Goal: Task Accomplishment & Management: Manage account settings

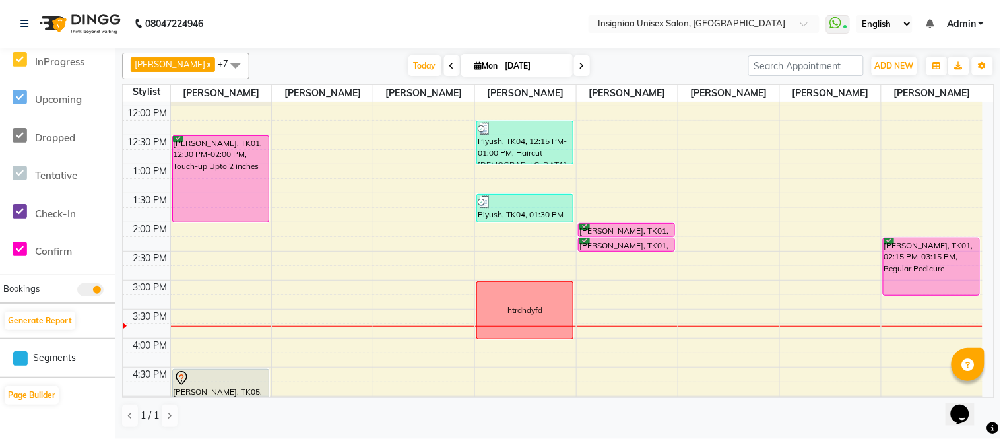
scroll to position [111, 0]
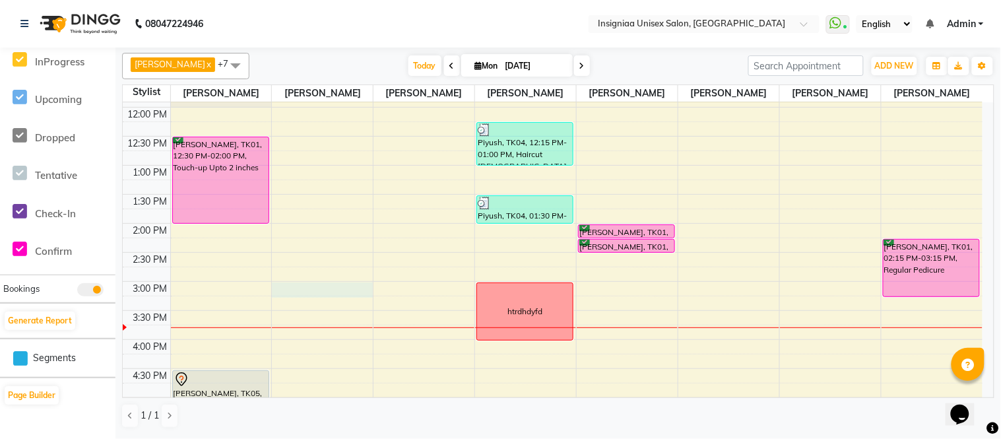
click at [314, 290] on div "10:00 AM 10:30 AM 11:00 AM 11:30 AM 12:00 PM 12:30 PM 1:00 PM 1:30 PM 2:00 PM 2…" at bounding box center [552, 339] width 859 height 696
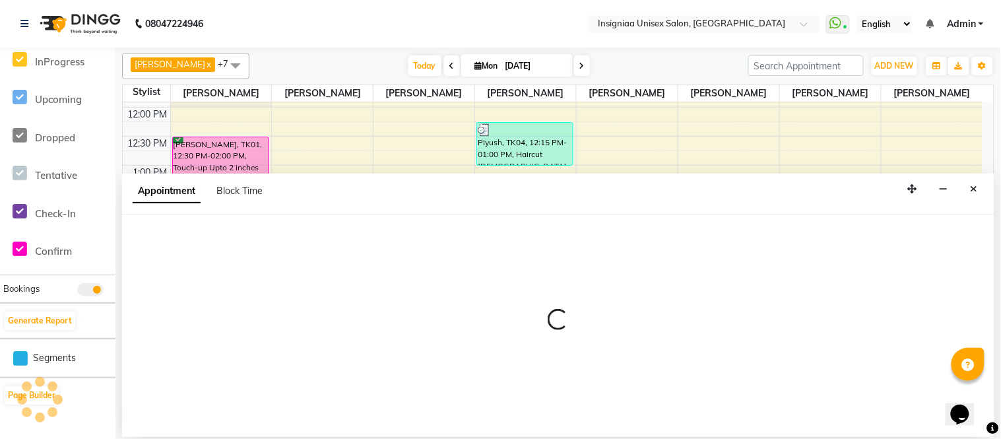
select select "58132"
select select "900"
select select "tentative"
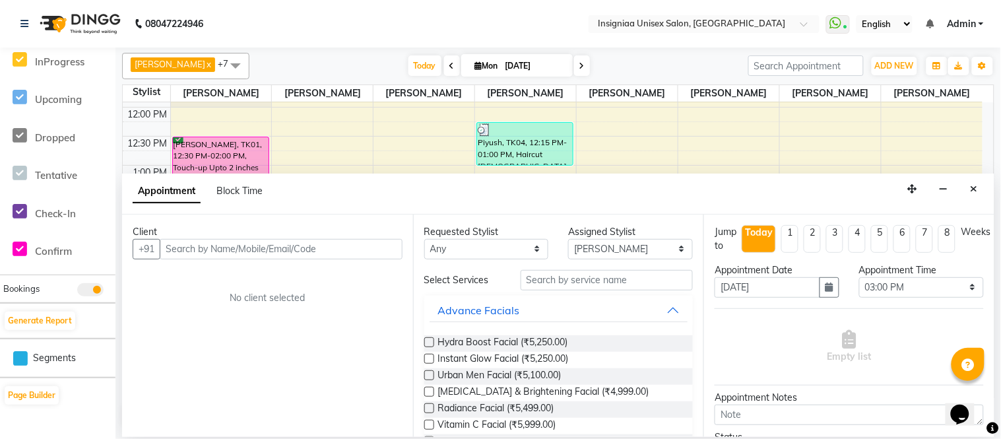
click at [359, 247] on input "text" at bounding box center [281, 249] width 243 height 20
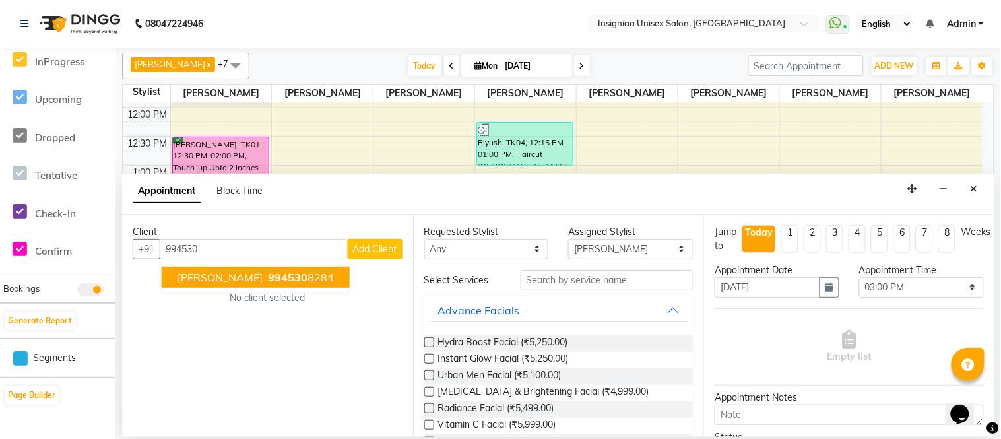
click at [325, 275] on ngb-highlight "994530 8284" at bounding box center [299, 276] width 69 height 13
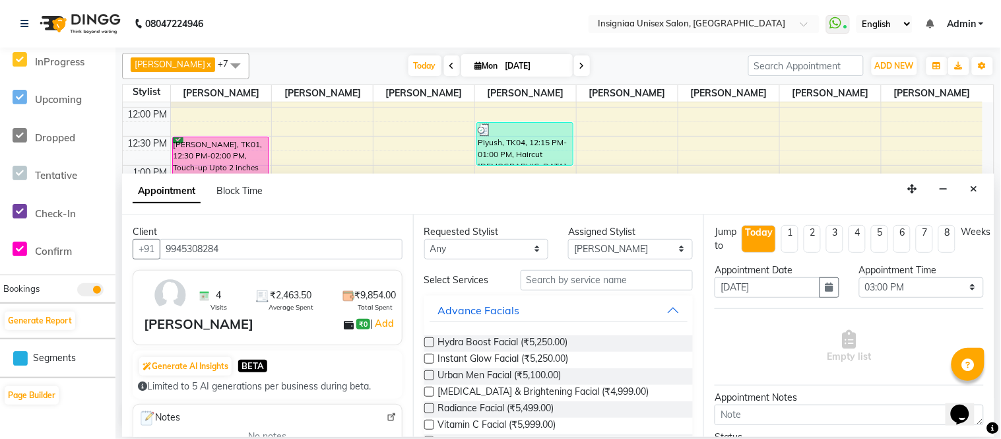
type input "9945308284"
click at [531, 278] on input "text" at bounding box center [606, 280] width 173 height 20
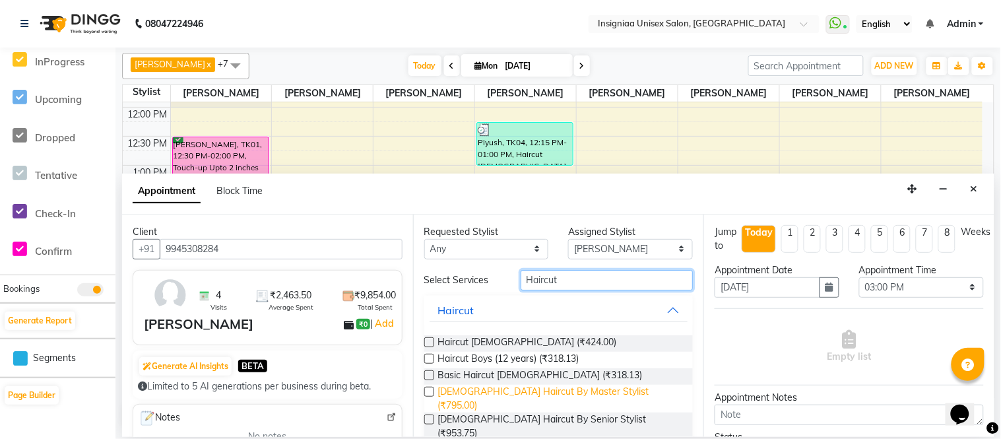
type input "Haircut"
click at [572, 387] on span "Female Haircut By Master Stylist (₹795.00)" at bounding box center [560, 399] width 245 height 28
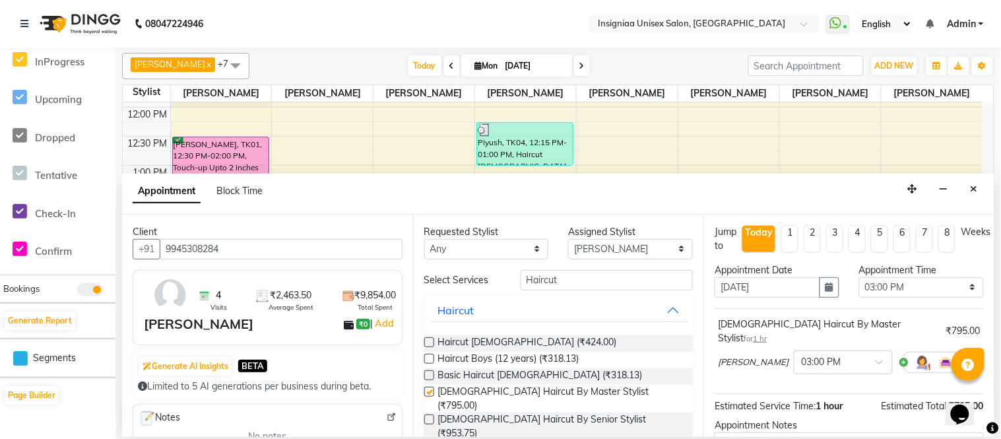
checkbox input "false"
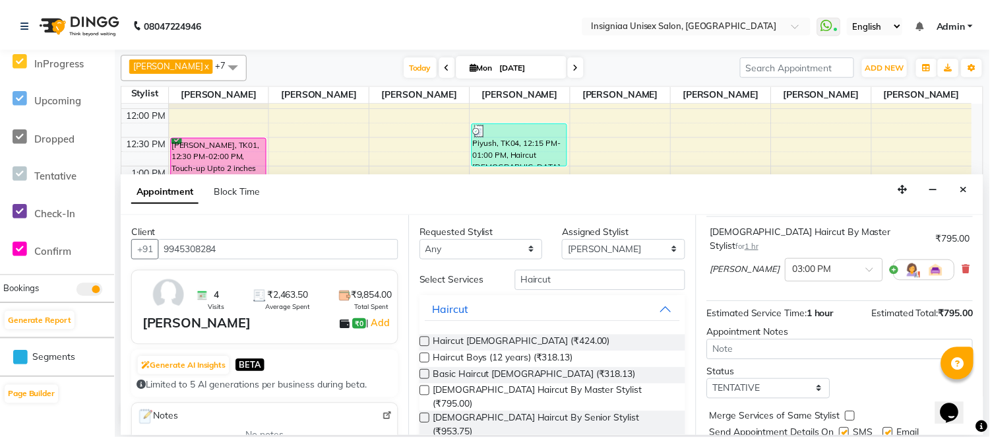
scroll to position [126, 0]
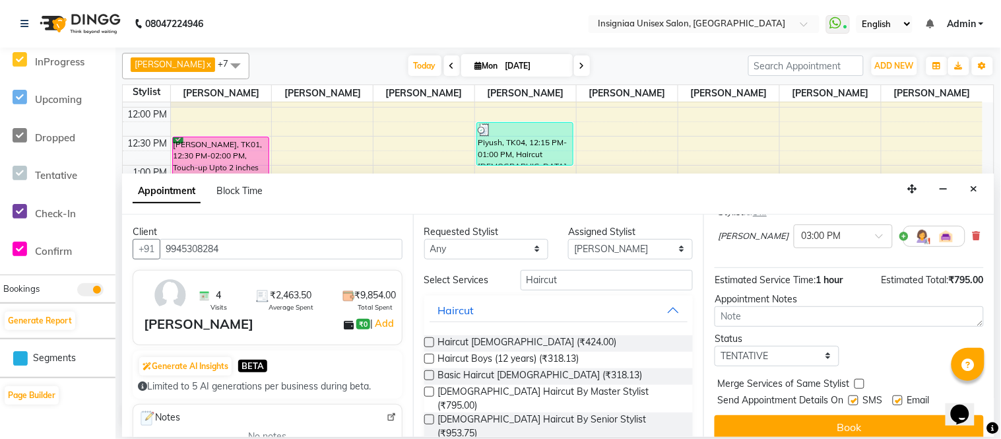
drag, startPoint x: 851, startPoint y: 385, endPoint x: 869, endPoint y: 385, distance: 18.5
click at [852, 395] on label at bounding box center [853, 400] width 10 height 10
click at [852, 397] on input "checkbox" at bounding box center [852, 401] width 9 height 9
checkbox input "false"
click at [898, 395] on label at bounding box center [897, 400] width 10 height 10
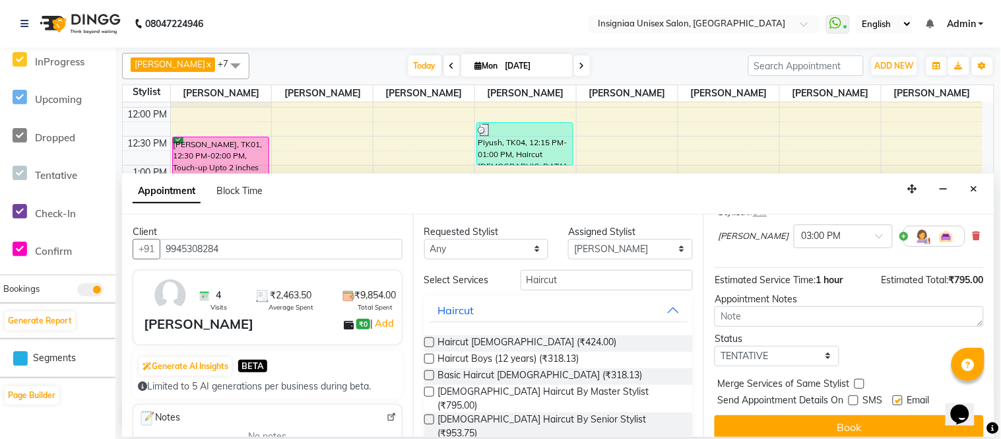
click at [898, 397] on input "checkbox" at bounding box center [896, 401] width 9 height 9
checkbox input "false"
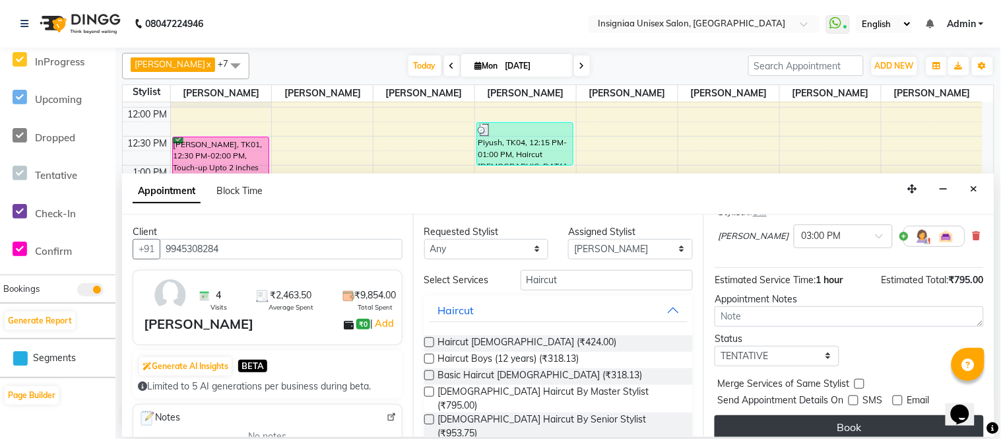
click at [843, 415] on button "Book" at bounding box center [848, 427] width 269 height 24
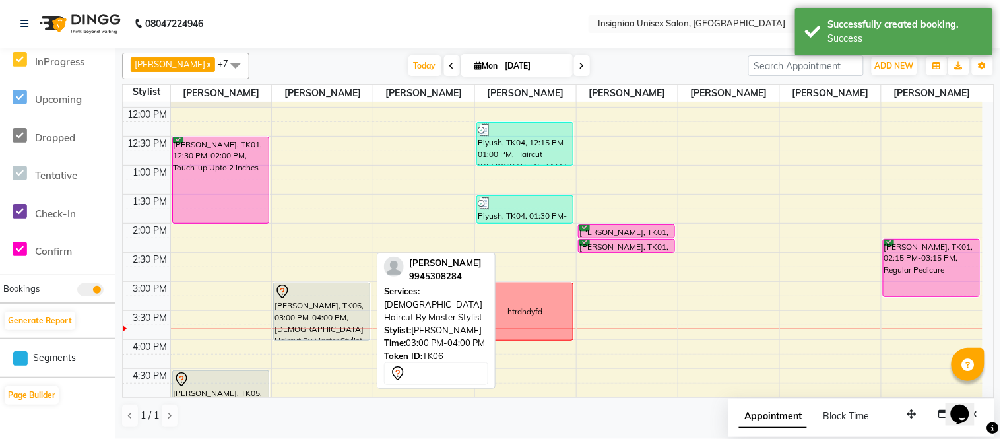
click at [345, 301] on div "[PERSON_NAME], TK06, 03:00 PM-04:00 PM, [DEMOGRAPHIC_DATA] Haircut By Master St…" at bounding box center [322, 311] width 96 height 57
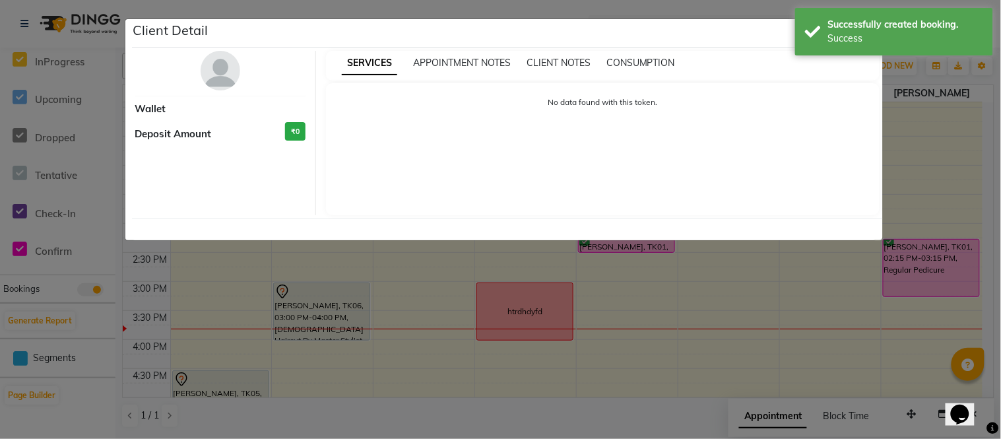
select select "7"
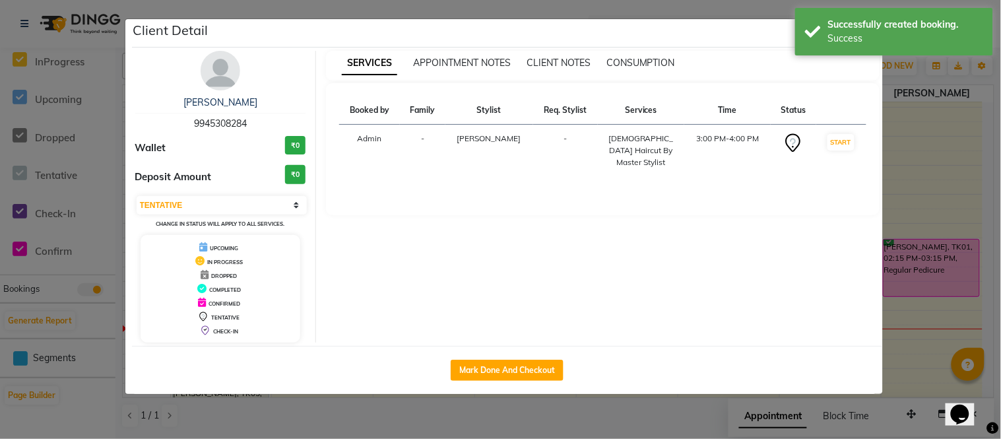
click at [509, 360] on button "Mark Done And Checkout" at bounding box center [506, 369] width 113 height 21
select select "service"
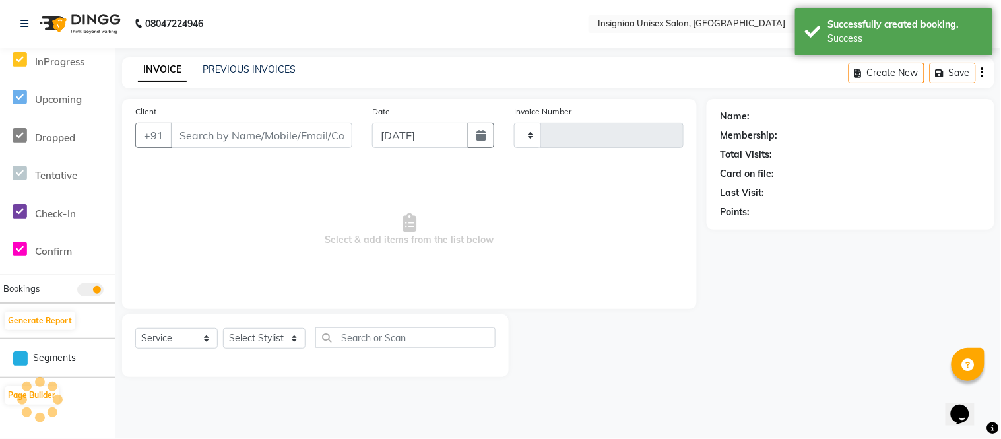
type input "2686"
select select "6999"
type input "9945308284"
select select "58132"
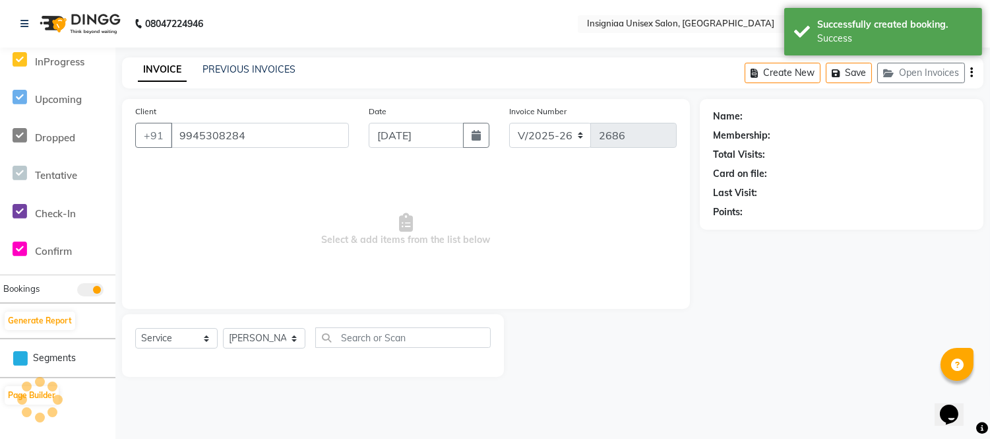
scroll to position [235, 0]
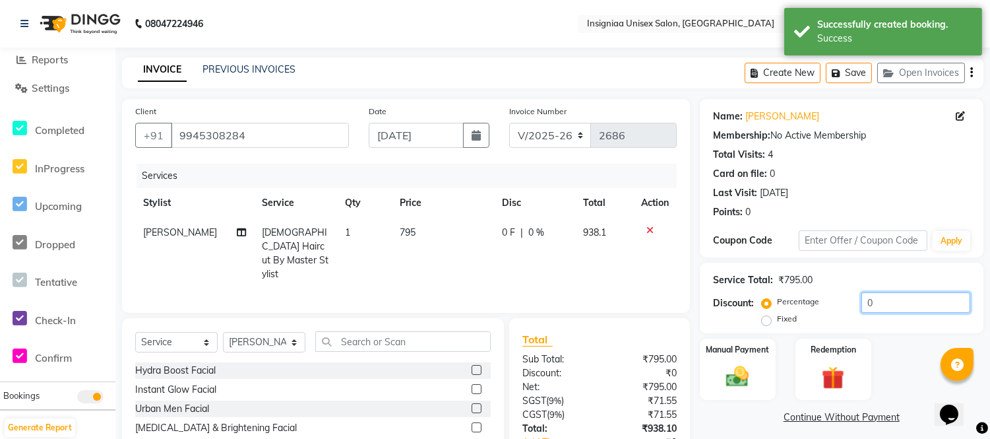
drag, startPoint x: 863, startPoint y: 301, endPoint x: 871, endPoint y: 300, distance: 7.9
click at [863, 300] on input "0" at bounding box center [915, 302] width 109 height 20
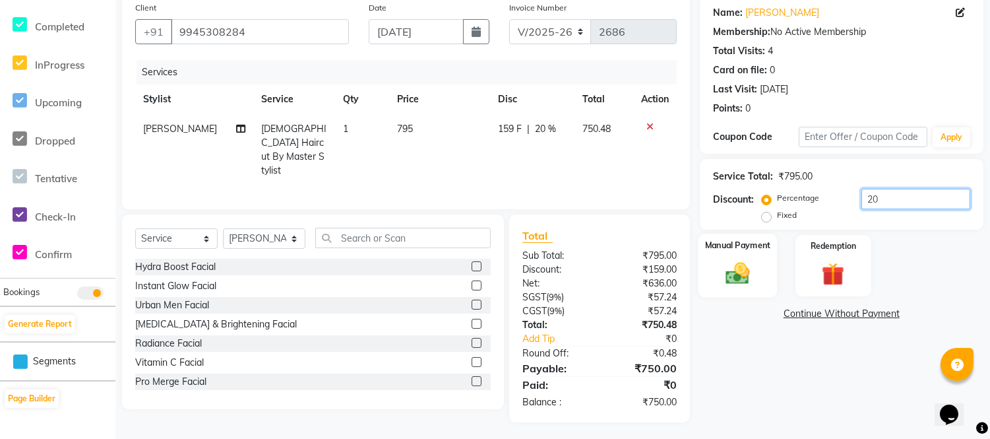
type input "20"
click at [733, 277] on img at bounding box center [737, 273] width 39 height 28
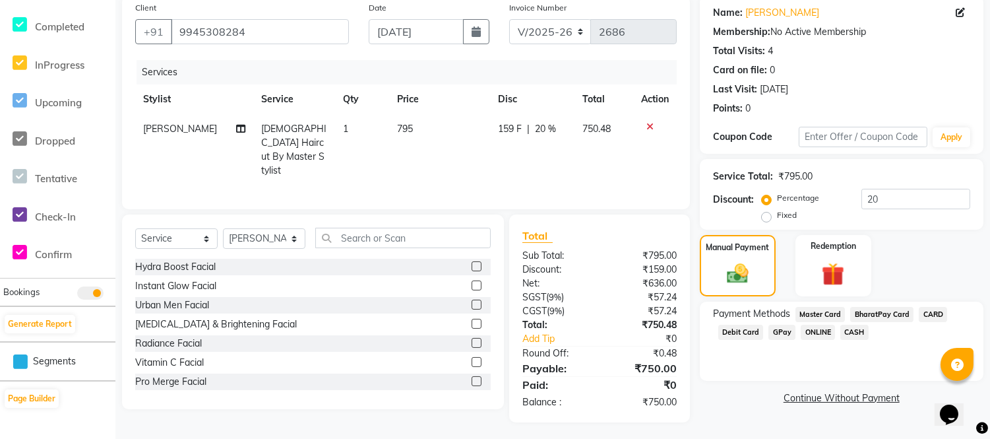
click at [782, 332] on span "GPay" at bounding box center [781, 331] width 27 height 15
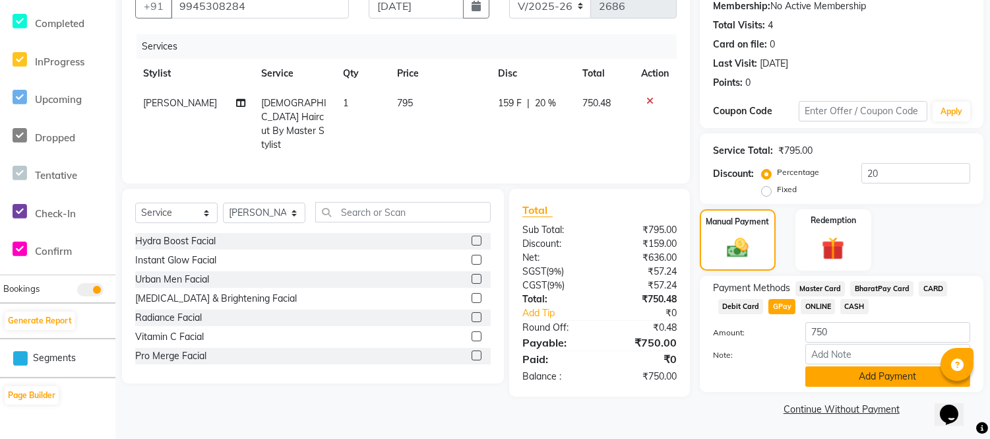
click at [843, 373] on button "Add Payment" at bounding box center [887, 376] width 165 height 20
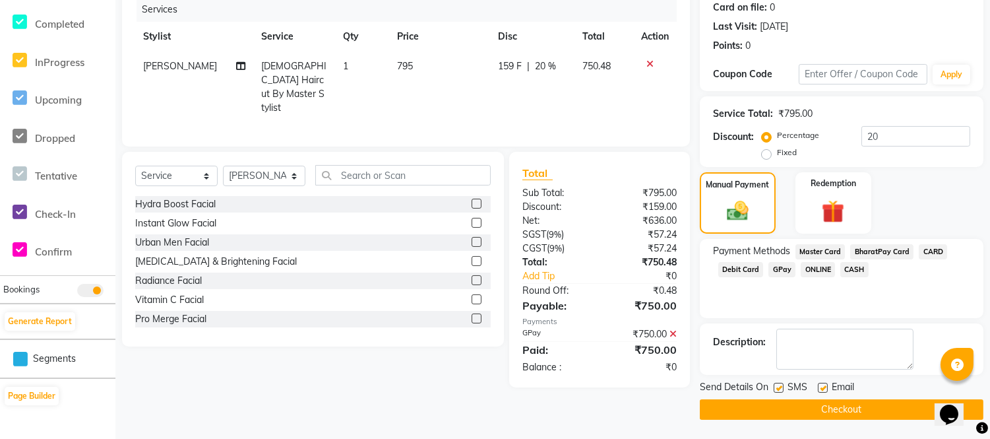
drag, startPoint x: 822, startPoint y: 383, endPoint x: 802, endPoint y: 393, distance: 22.1
click at [822, 384] on label at bounding box center [823, 388] width 10 height 10
click at [822, 384] on input "checkbox" at bounding box center [822, 388] width 9 height 9
checkbox input "false"
click at [780, 385] on label at bounding box center [779, 388] width 10 height 10
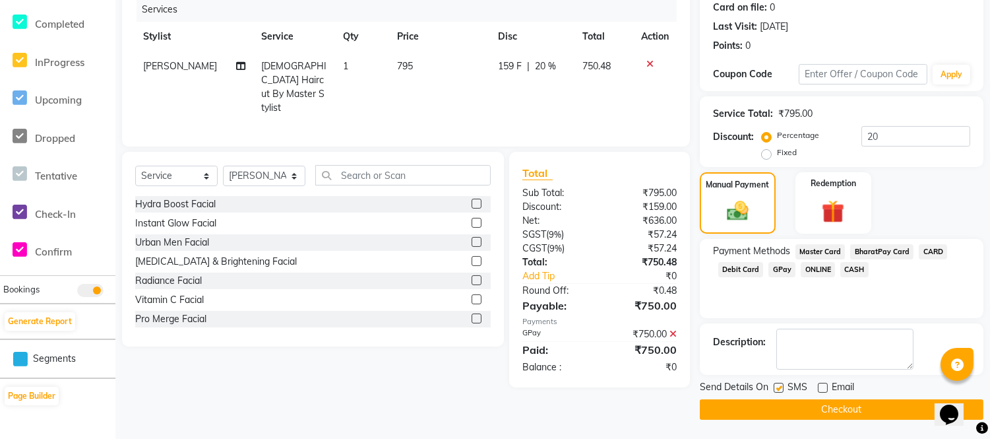
click at [780, 385] on input "checkbox" at bounding box center [778, 388] width 9 height 9
checkbox input "false"
drag, startPoint x: 793, startPoint y: 405, endPoint x: 808, endPoint y: 399, distance: 16.3
click at [797, 405] on button "Checkout" at bounding box center [842, 409] width 284 height 20
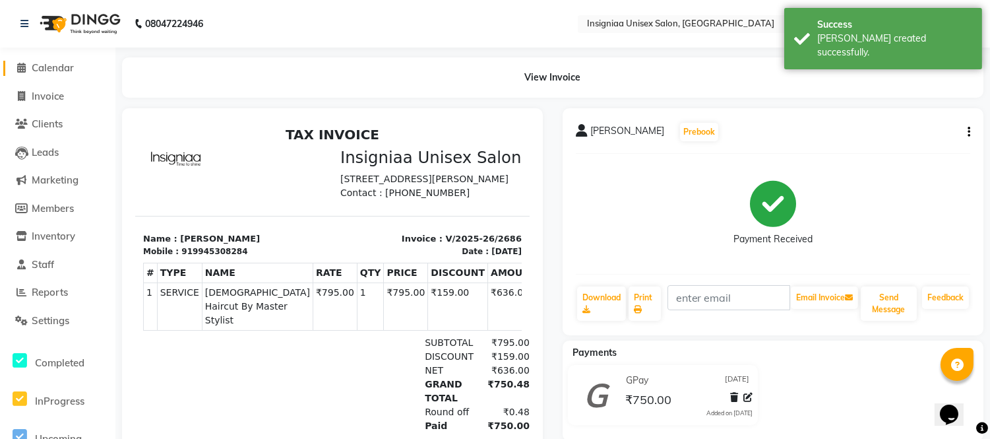
click at [77, 67] on link "Calendar" at bounding box center [57, 68] width 109 height 15
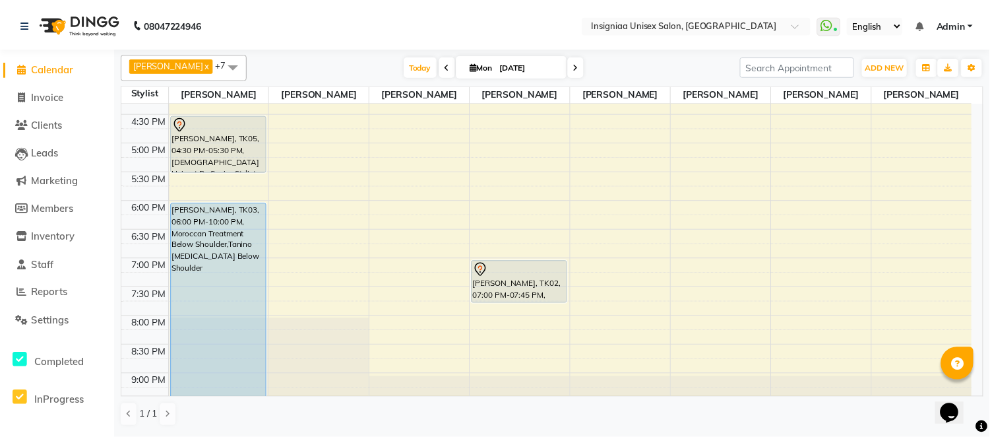
scroll to position [293, 0]
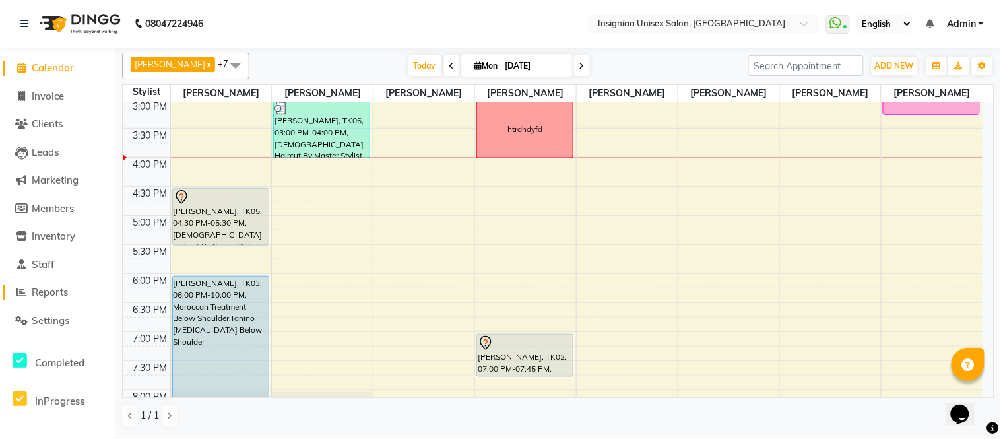
click at [66, 291] on span "Reports" at bounding box center [50, 292] width 36 height 13
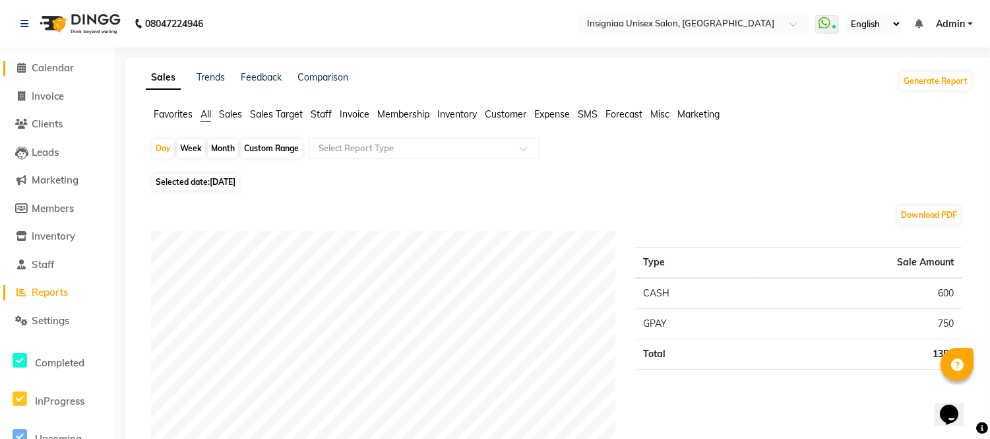
click at [57, 65] on span "Calendar" at bounding box center [53, 67] width 42 height 13
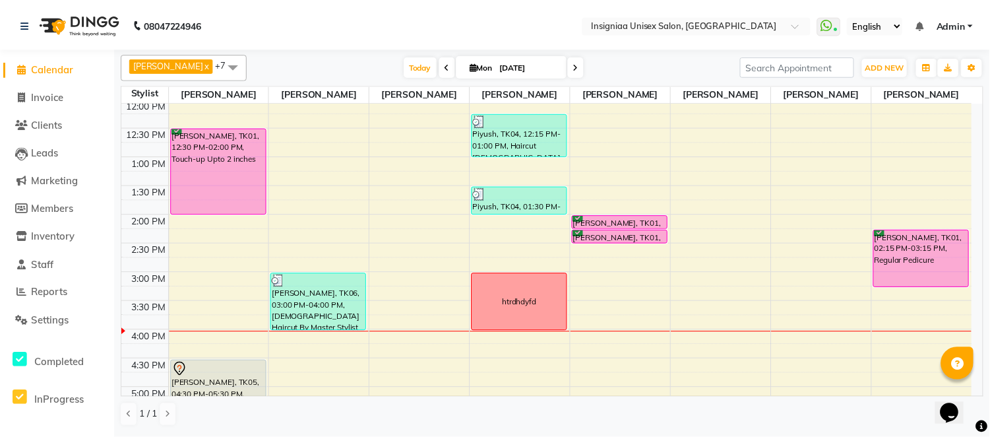
scroll to position [220, 0]
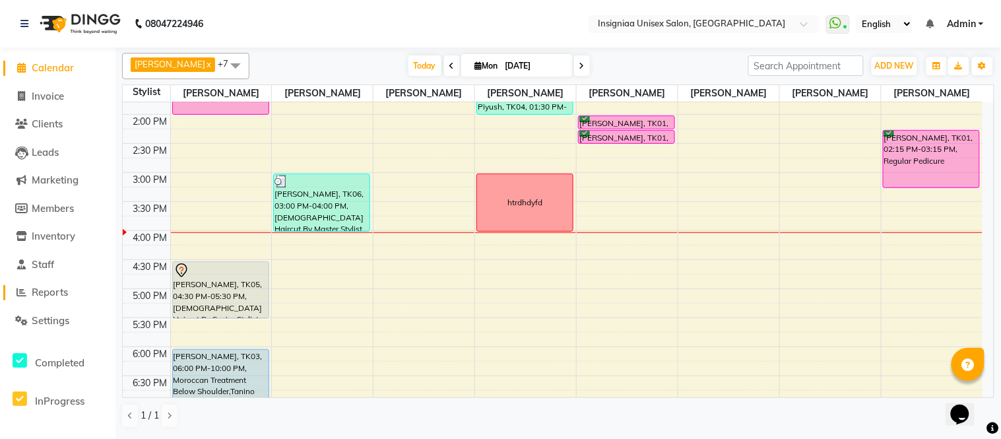
click at [61, 294] on span "Reports" at bounding box center [50, 292] width 36 height 13
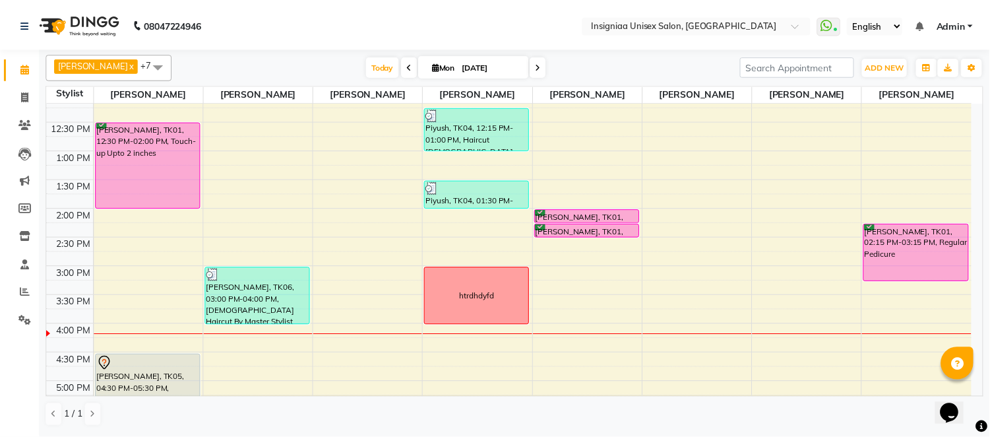
scroll to position [57, 0]
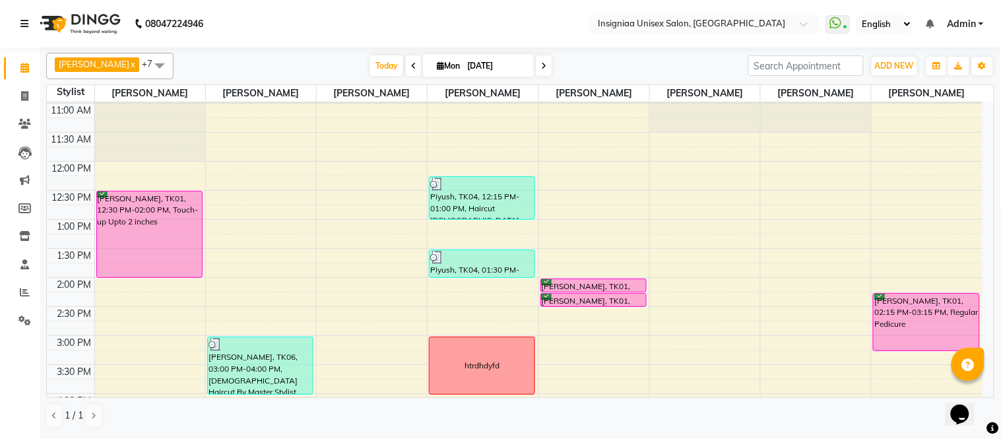
click at [22, 26] on icon at bounding box center [24, 23] width 8 height 9
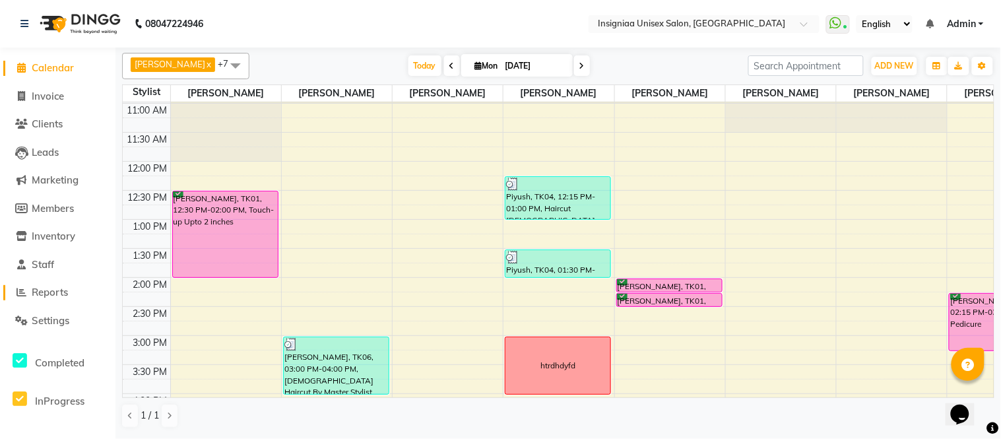
click at [47, 293] on span "Reports" at bounding box center [50, 292] width 36 height 13
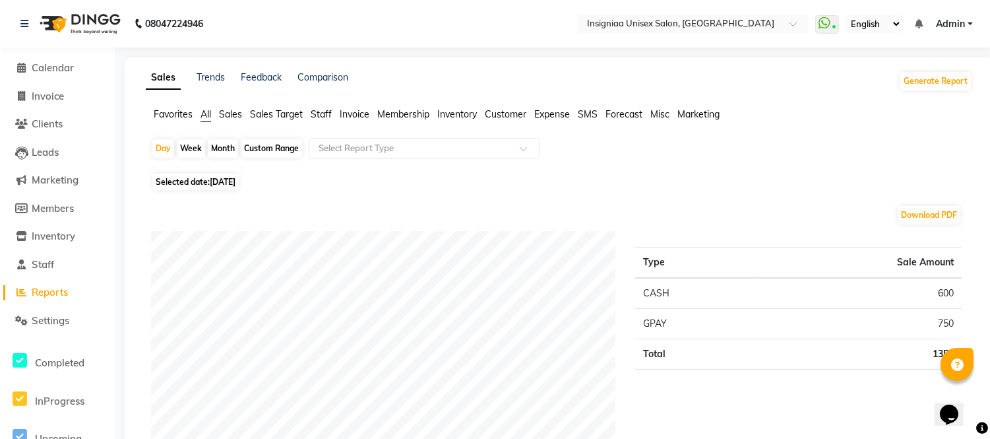
scroll to position [73, 0]
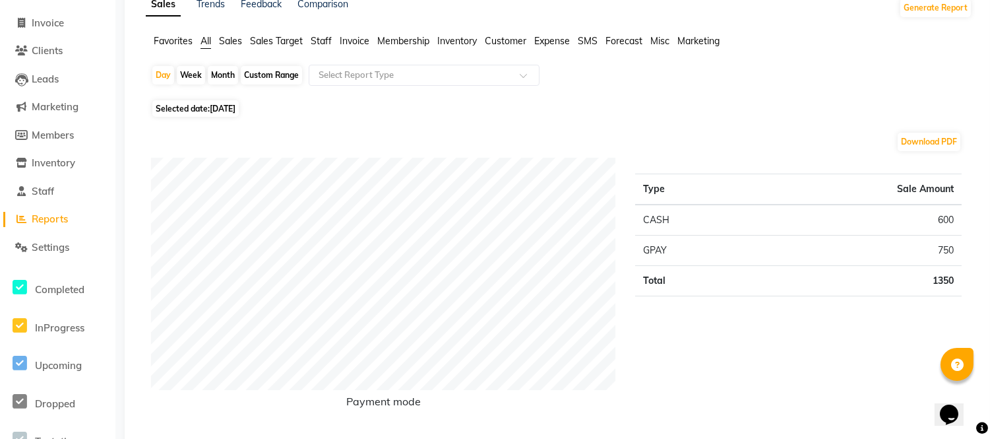
click at [3, 212] on link "Reports" at bounding box center [57, 219] width 109 height 15
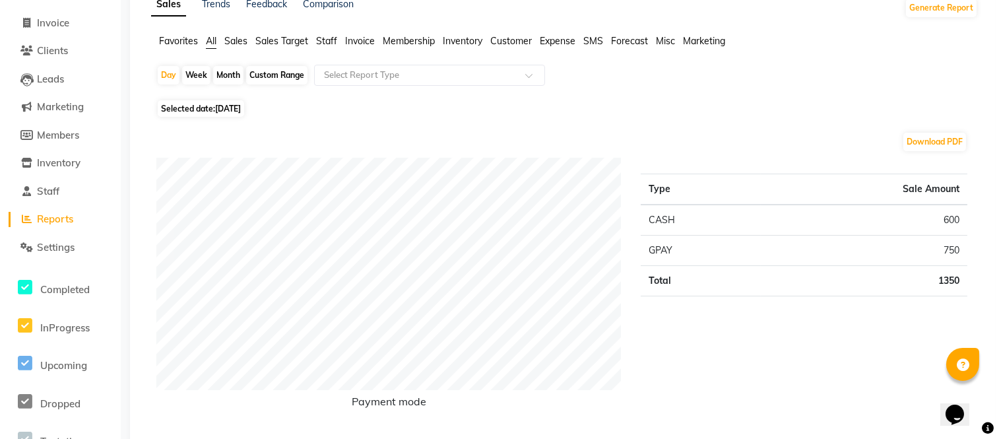
scroll to position [0, 0]
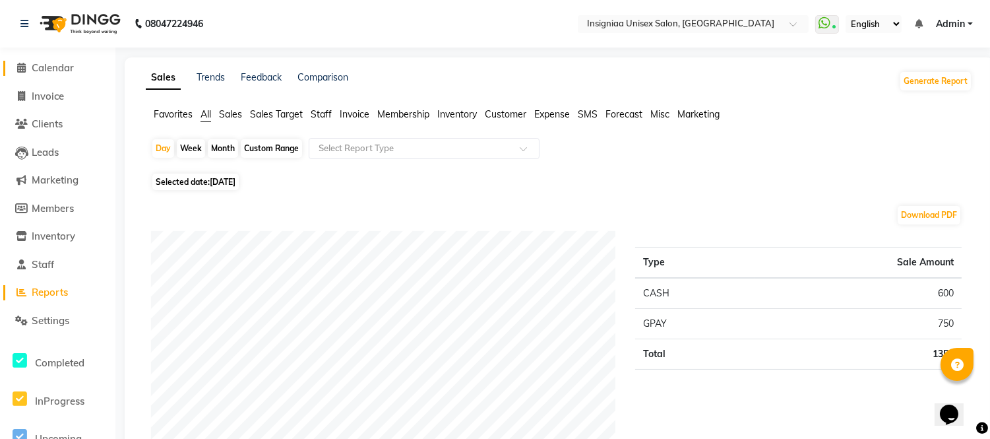
click at [55, 67] on span "Calendar" at bounding box center [53, 67] width 42 height 13
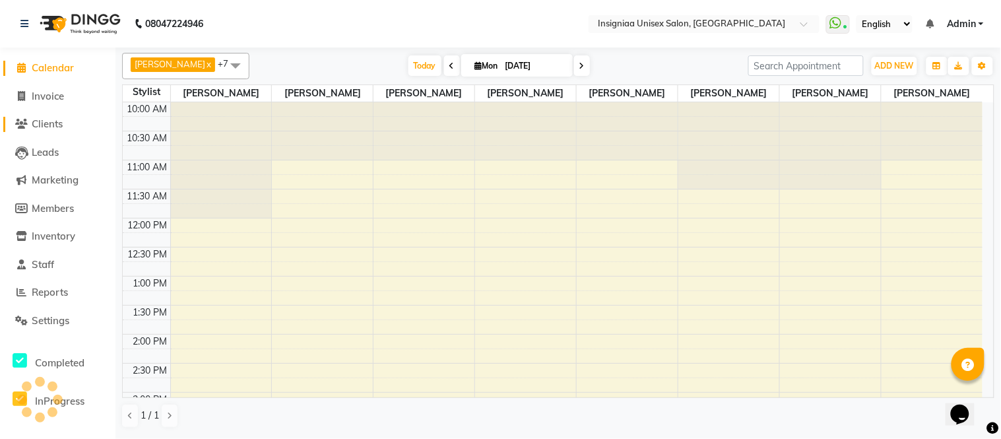
scroll to position [350, 0]
